Goal: Task Accomplishment & Management: Complete application form

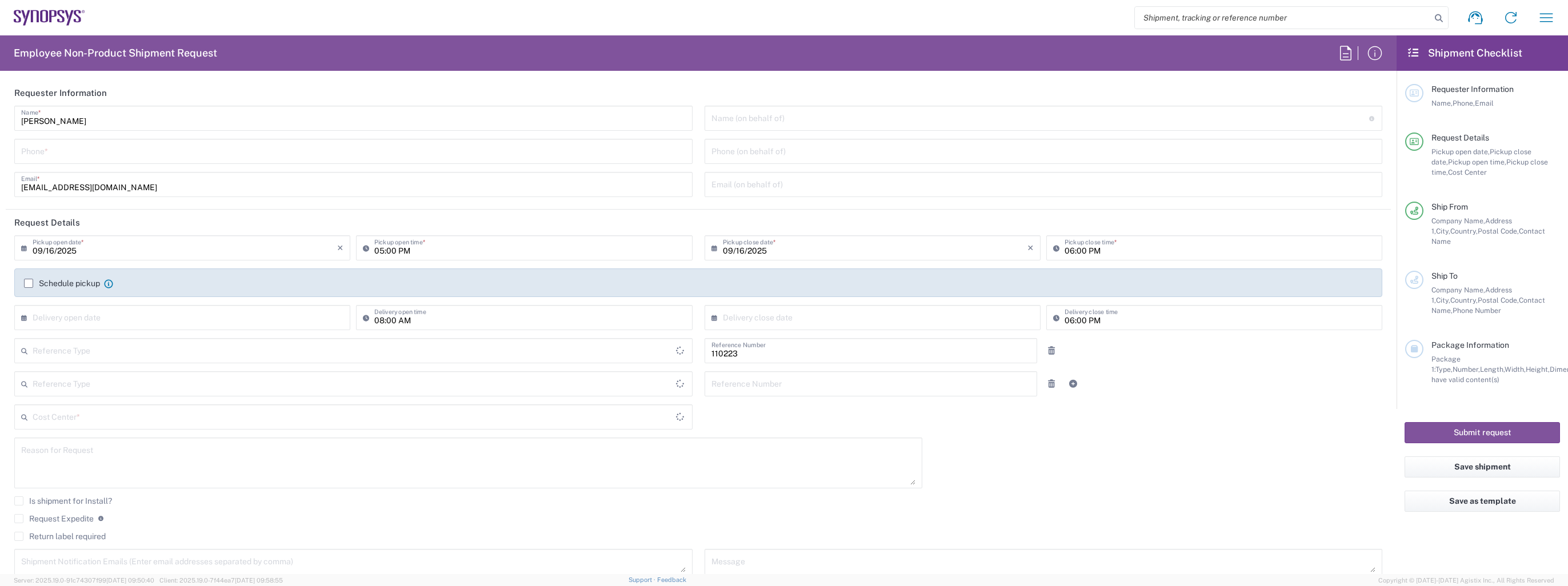
type input "Department"
type input "IN03, Finance 110223"
type input "Delivered at Place"
type input "[GEOGRAPHIC_DATA]"
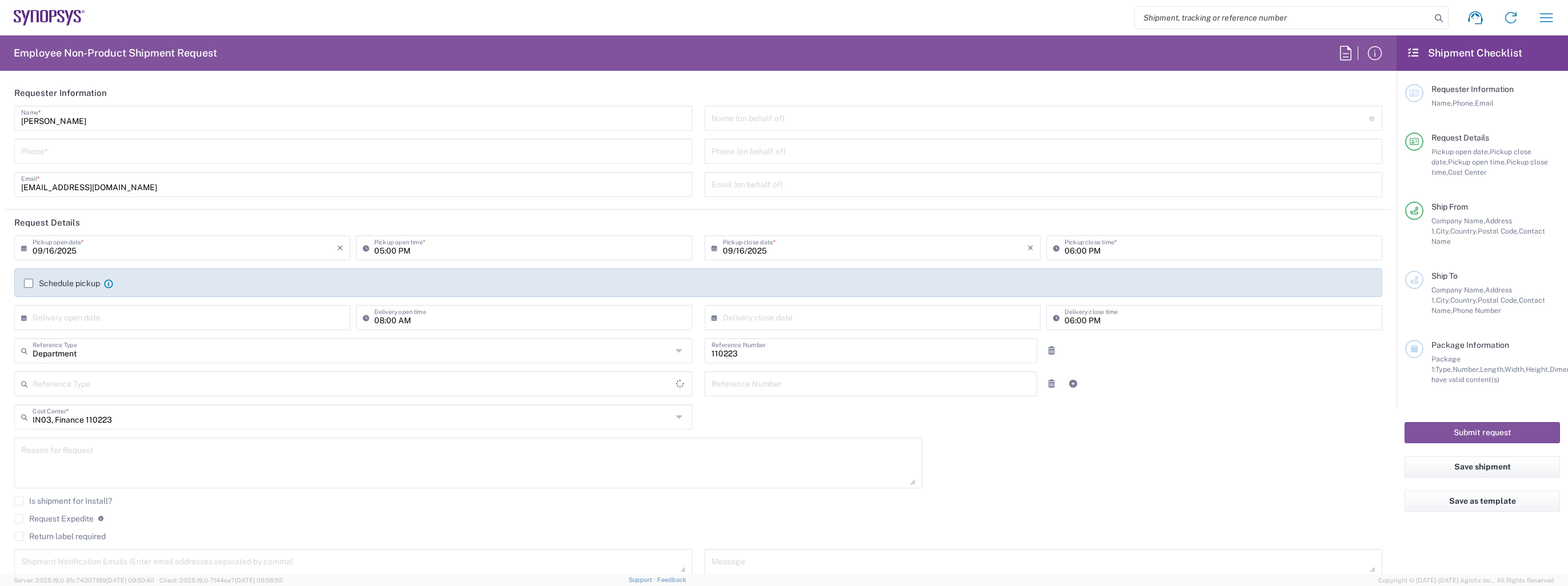
type input "[GEOGRAPHIC_DATA]"
type input "Bangalore RMZ IN02"
click at [746, 117] on input "text" at bounding box center [1040, 117] width 658 height 20
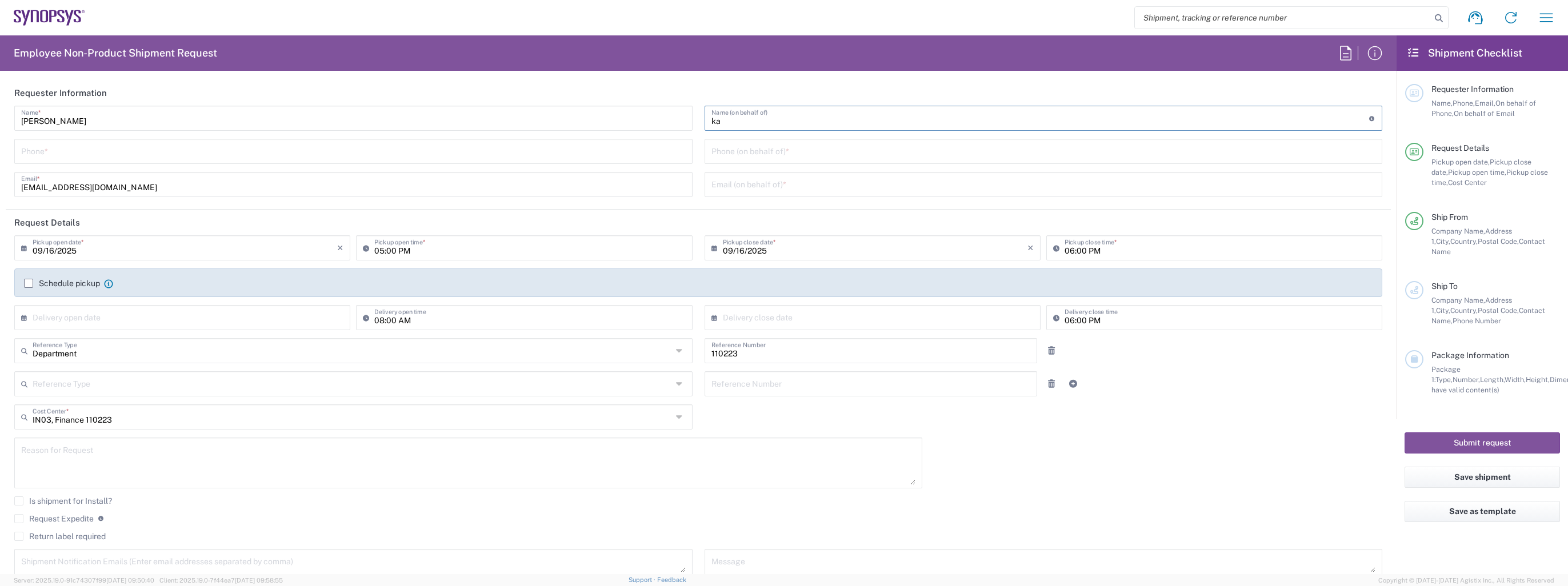
type input "k"
type input "[PERSON_NAME]"
click at [1346, 55] on icon at bounding box center [1346, 53] width 18 height 18
click at [1273, 82] on header "Requester Information" at bounding box center [698, 92] width 1385 height 26
